Goal: Task Accomplishment & Management: Manage account settings

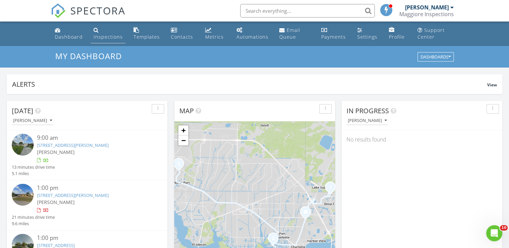
click at [106, 37] on div "Inspections" at bounding box center [107, 37] width 29 height 6
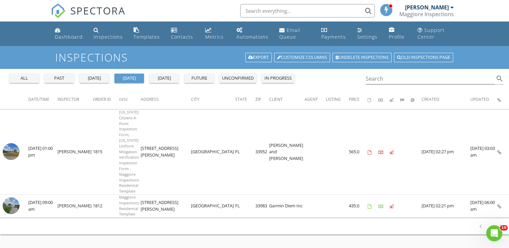
click at [64, 81] on div "past" at bounding box center [59, 78] width 24 height 7
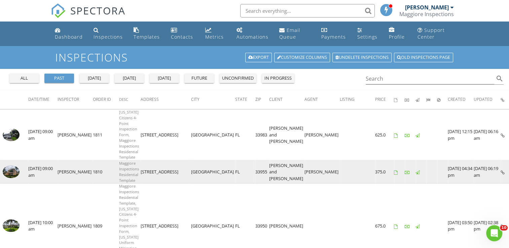
click at [9, 173] on img at bounding box center [11, 171] width 17 height 13
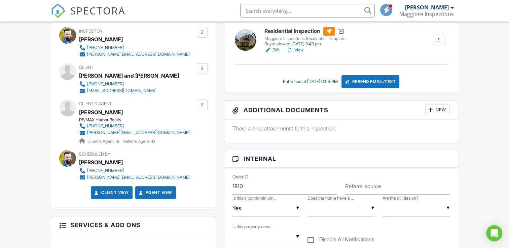
click at [375, 78] on div "Resend Email/Text" at bounding box center [370, 81] width 58 height 13
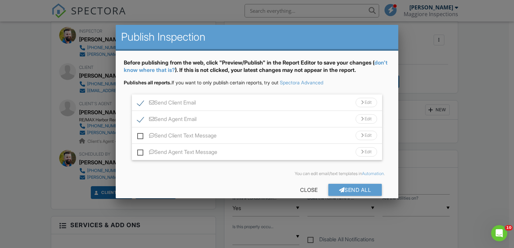
click at [141, 102] on label "Send Client Email" at bounding box center [166, 104] width 59 height 8
checkbox input "false"
click at [369, 121] on div "Edit" at bounding box center [366, 118] width 22 height 9
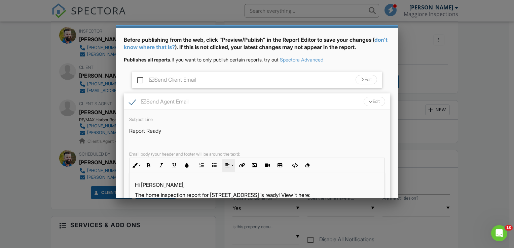
scroll to position [34, 0]
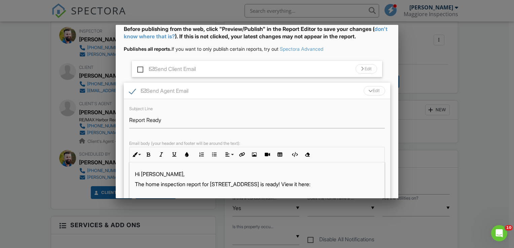
click at [136, 191] on p "The home inspection report for [STREET_ADDRESS] is ready! View it here:" at bounding box center [257, 194] width 244 height 7
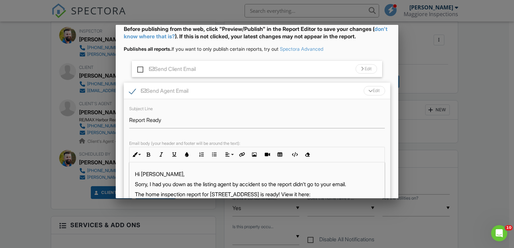
scroll to position [67, 0]
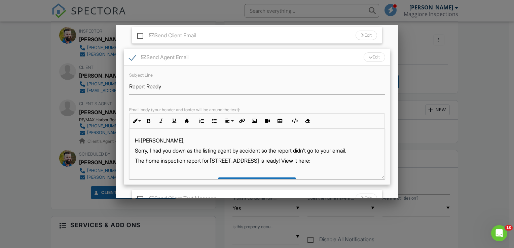
click at [280, 158] on p "The home inspection report for 3224 Sunset Key Cir 101 is ready! View it here:" at bounding box center [257, 160] width 244 height 7
click at [270, 151] on p "Sorry, I had you down as the listing agent by accident ​ ​ so the report didn't…" at bounding box center [257, 150] width 244 height 7
click at [322, 159] on p "The home inspection report for [STREET_ADDRESS] is ready! View it here:" at bounding box center [257, 160] width 244 height 7
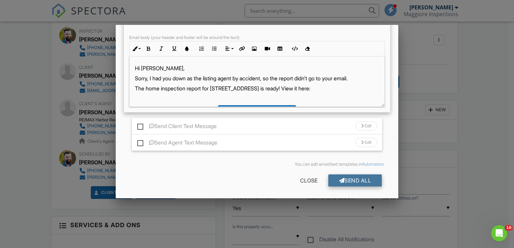
click at [350, 179] on div "Send All" at bounding box center [355, 181] width 54 height 12
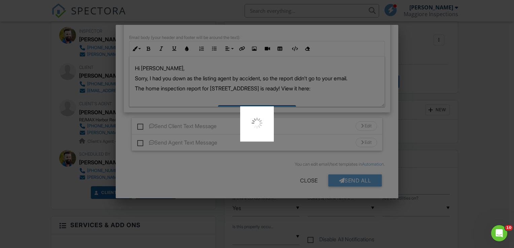
click at [463, 103] on div at bounding box center [257, 124] width 514 height 248
click at [500, 148] on div at bounding box center [257, 124] width 514 height 248
click at [246, 173] on div at bounding box center [257, 124] width 514 height 248
click at [454, 62] on div at bounding box center [257, 124] width 514 height 248
click at [29, 74] on div at bounding box center [257, 124] width 514 height 248
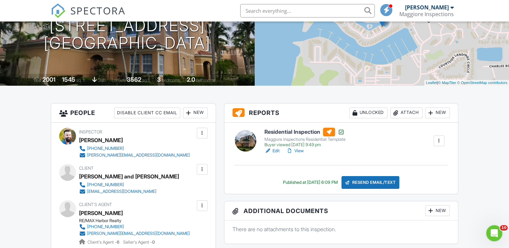
click at [437, 144] on div at bounding box center [438, 141] width 11 height 11
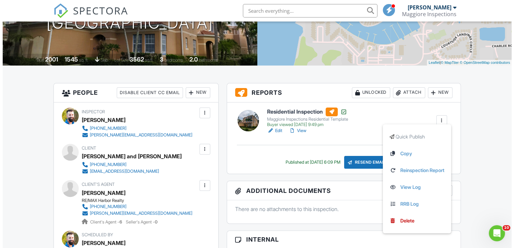
scroll to position [168, 0]
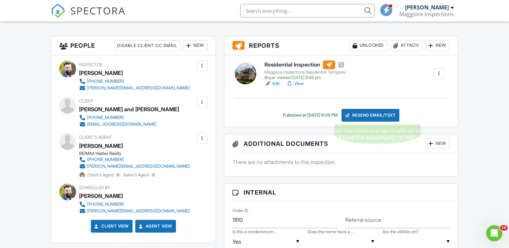
click at [382, 113] on div "Resend Email/Text" at bounding box center [370, 115] width 58 height 13
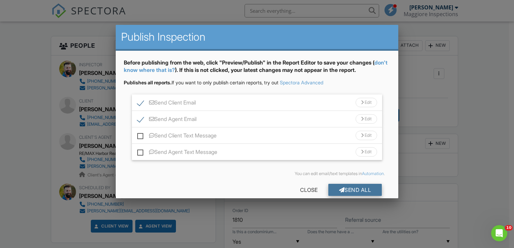
click at [362, 191] on div "Send All" at bounding box center [355, 190] width 54 height 12
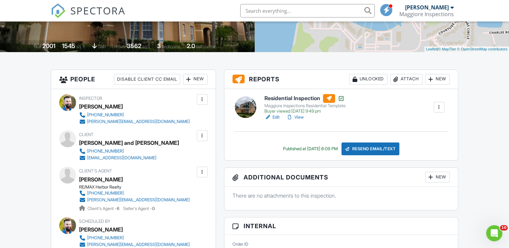
click at [297, 119] on link "View" at bounding box center [294, 117] width 17 height 7
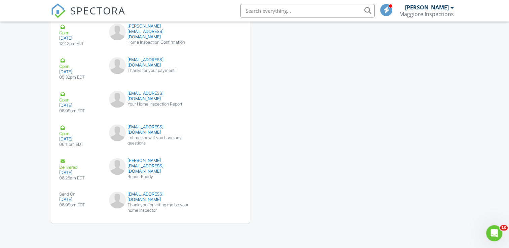
scroll to position [866, 0]
